Goal: Go to known website: Access a specific website the user already knows

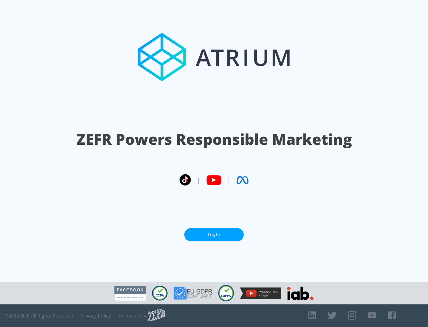
click at [214, 235] on link "Log In" at bounding box center [213, 234] width 59 height 13
